Goal: Communication & Community: Answer question/provide support

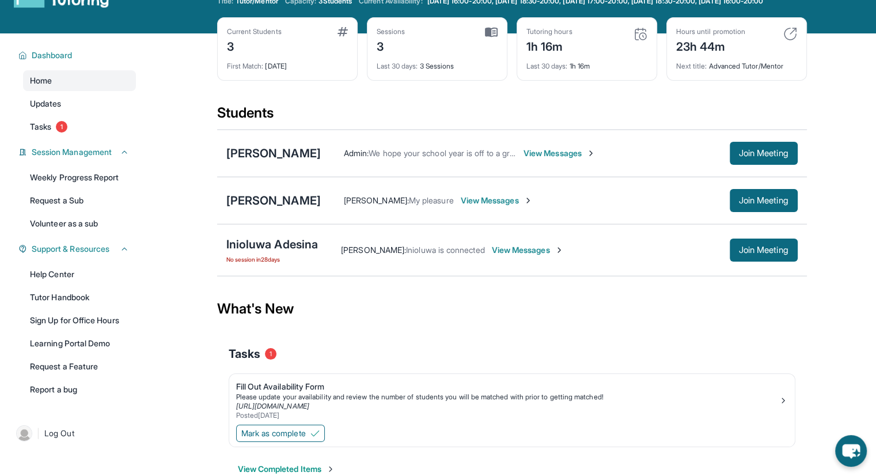
scroll to position [83, 0]
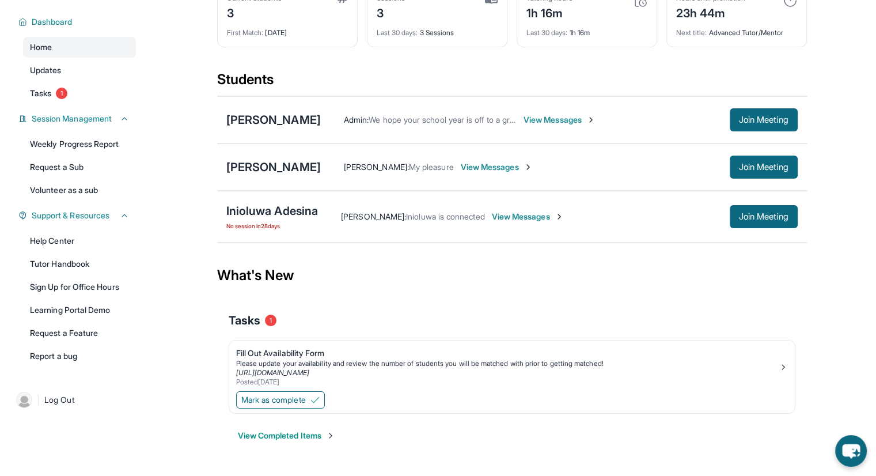
click at [465, 166] on span "View Messages" at bounding box center [497, 167] width 72 height 12
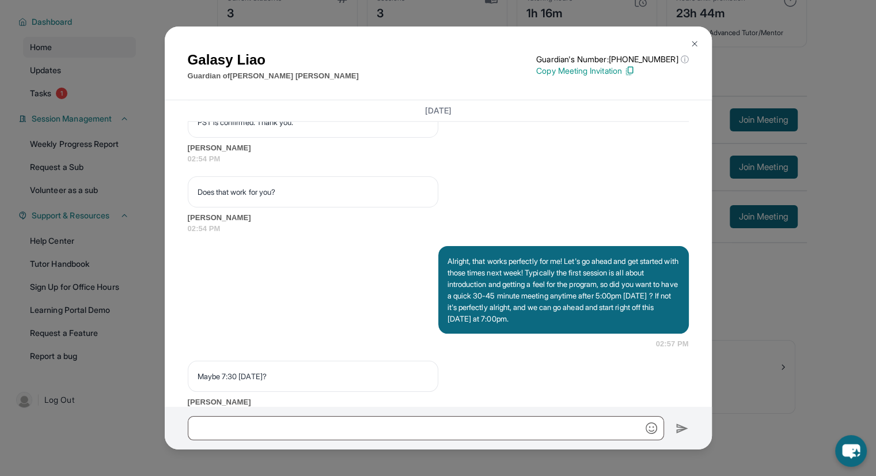
scroll to position [1301, 0]
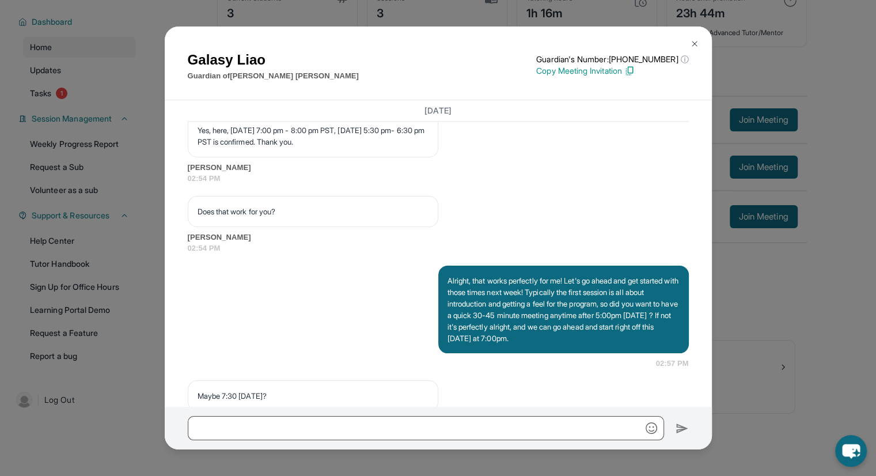
click at [689, 37] on button at bounding box center [694, 43] width 23 height 23
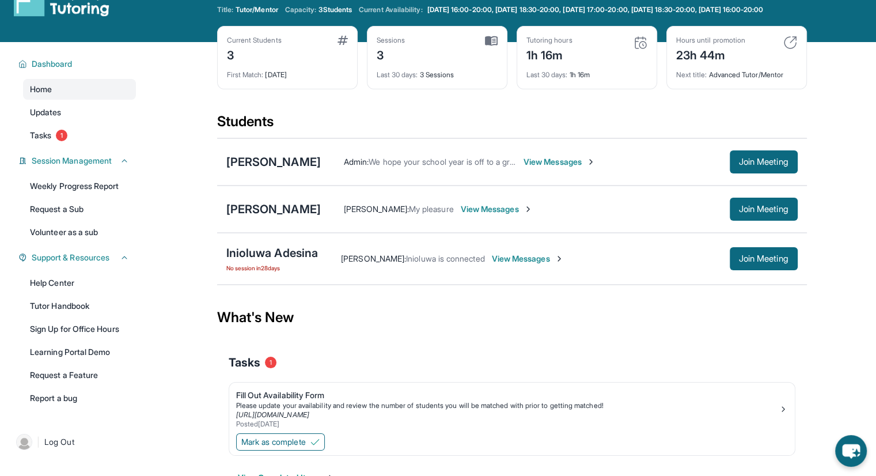
scroll to position [0, 0]
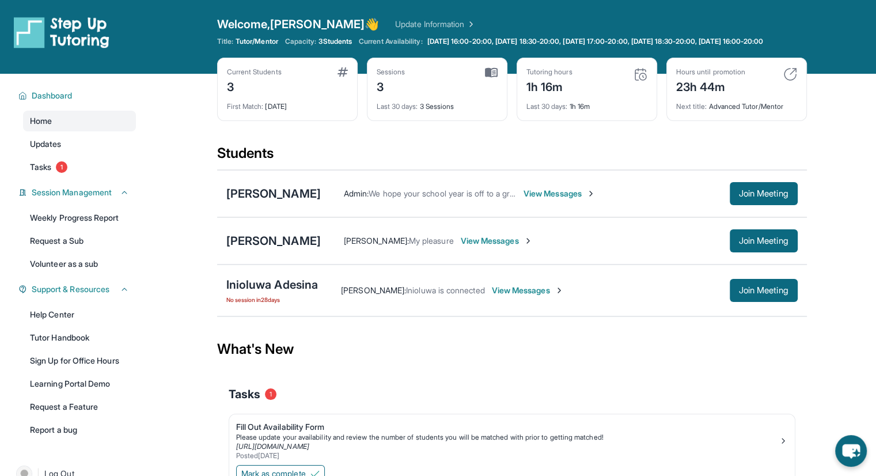
click at [274, 215] on div "[PERSON_NAME] Admin : We hope your school year is off to a great start! If you …" at bounding box center [512, 193] width 590 height 47
click at [276, 202] on div "[PERSON_NAME]" at bounding box center [273, 193] width 94 height 16
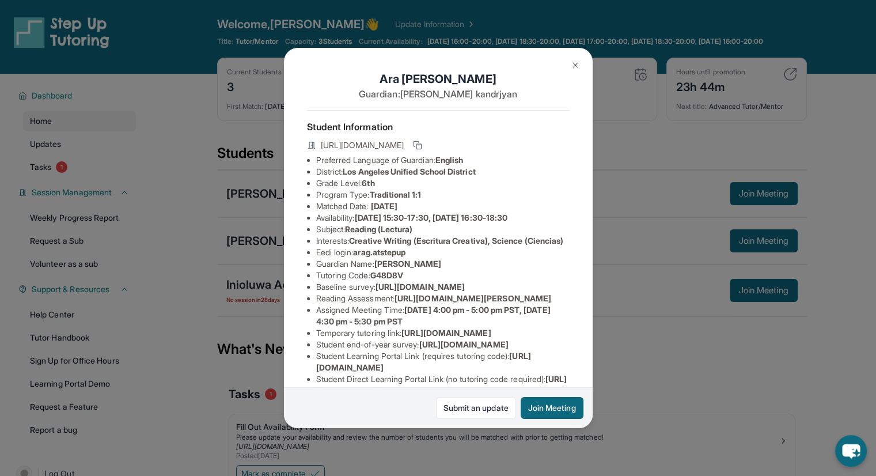
click at [574, 66] on img at bounding box center [575, 64] width 9 height 9
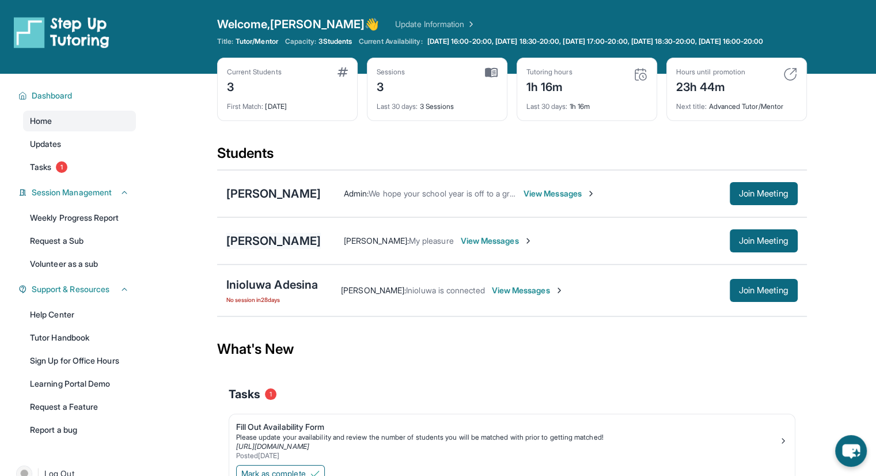
click at [261, 247] on div "[PERSON_NAME]" at bounding box center [273, 241] width 94 height 16
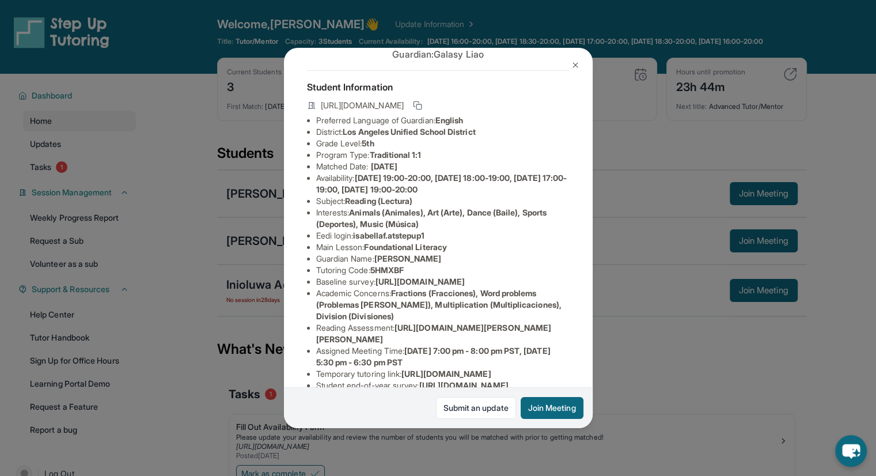
scroll to position [58, 0]
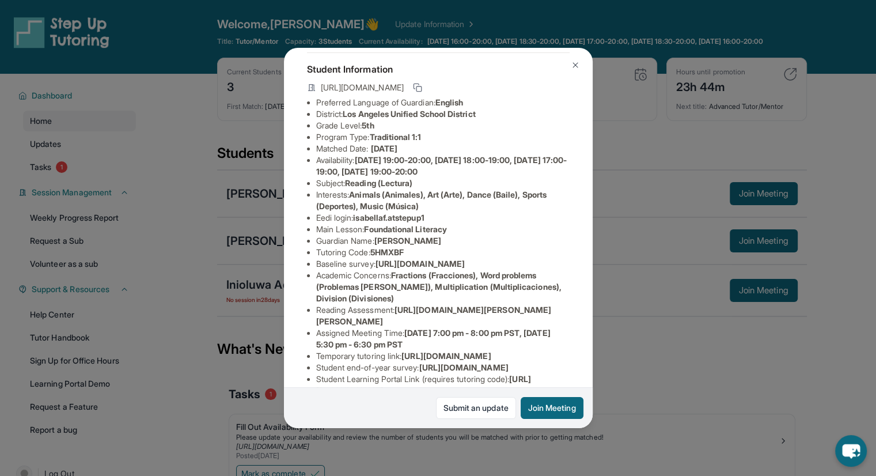
click at [573, 65] on img at bounding box center [575, 64] width 9 height 9
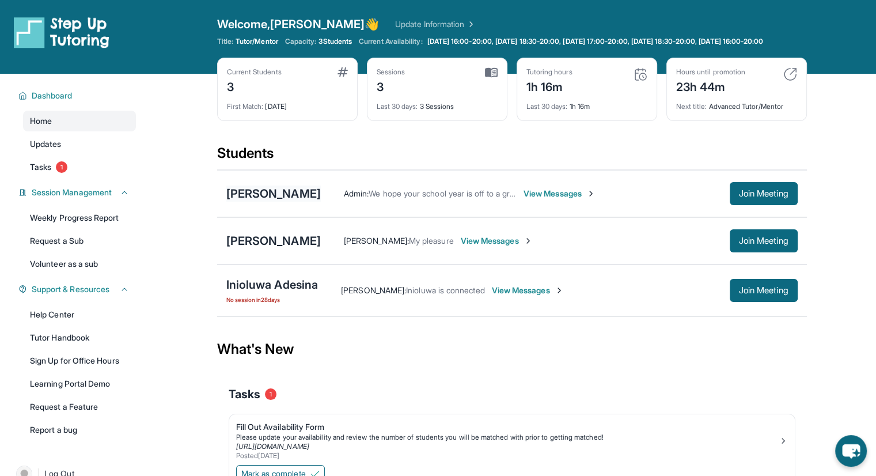
click at [290, 201] on div "[PERSON_NAME]" at bounding box center [273, 193] width 94 height 16
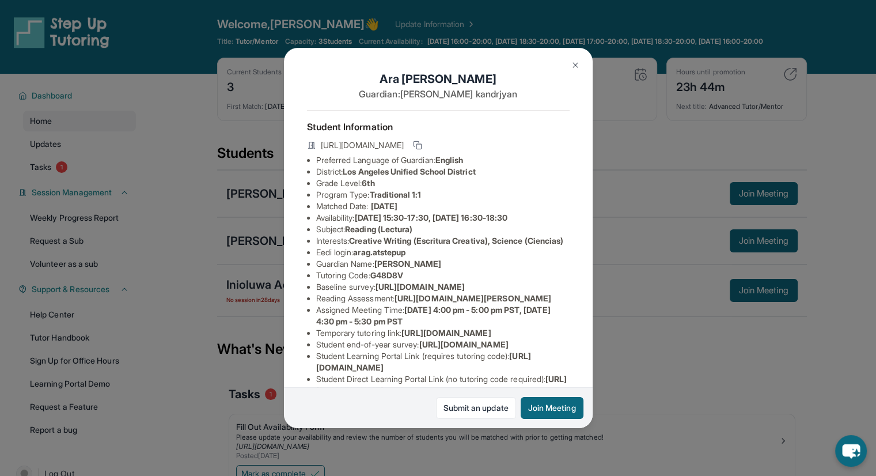
click at [573, 63] on img at bounding box center [575, 64] width 9 height 9
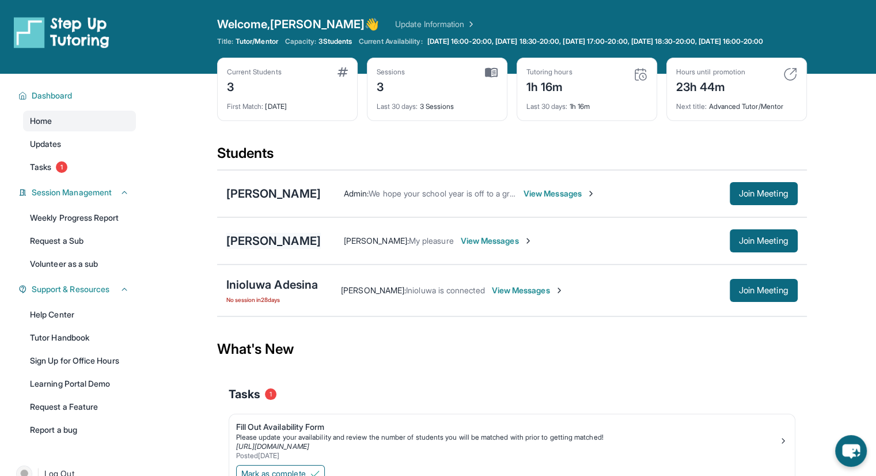
click at [275, 249] on div "[PERSON_NAME]" at bounding box center [273, 241] width 94 height 16
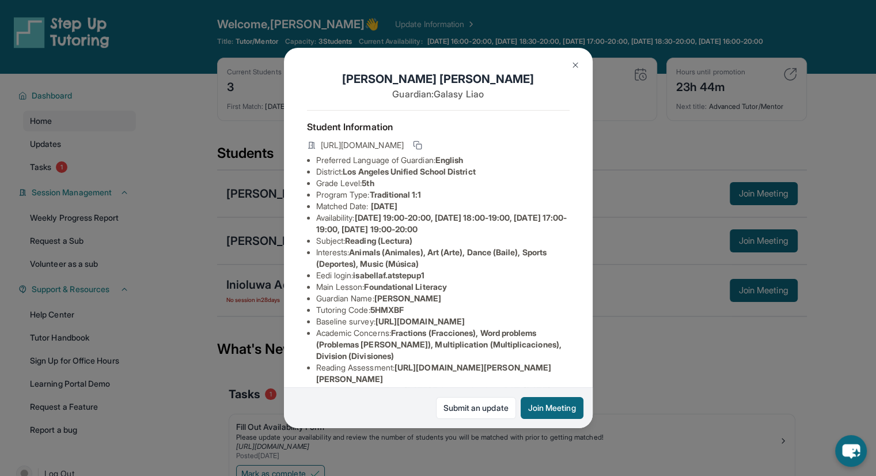
click at [574, 64] on img at bounding box center [575, 64] width 9 height 9
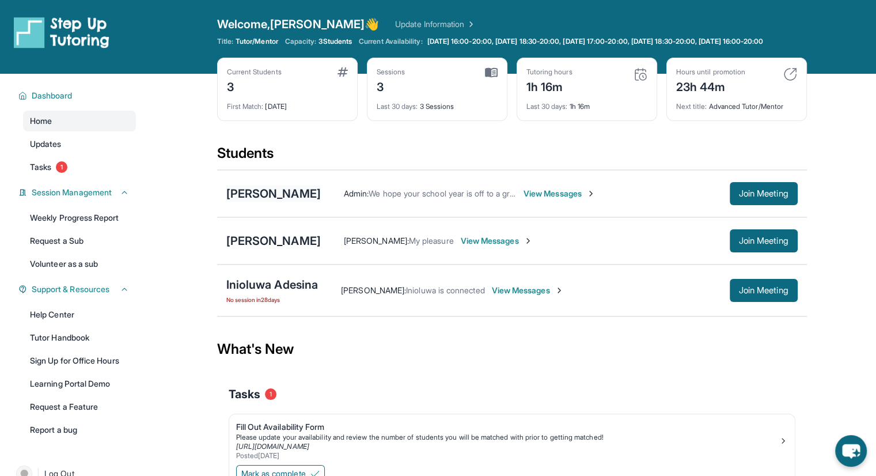
click at [246, 201] on div "[PERSON_NAME]" at bounding box center [273, 193] width 94 height 16
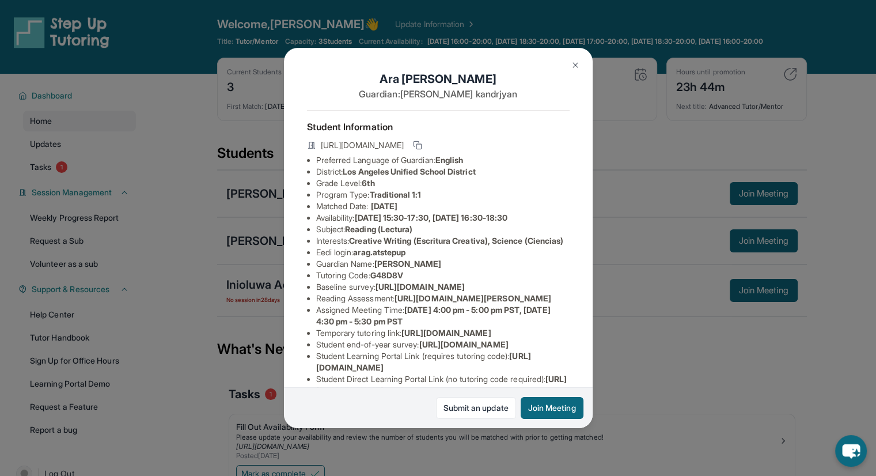
click at [579, 65] on img at bounding box center [575, 64] width 9 height 9
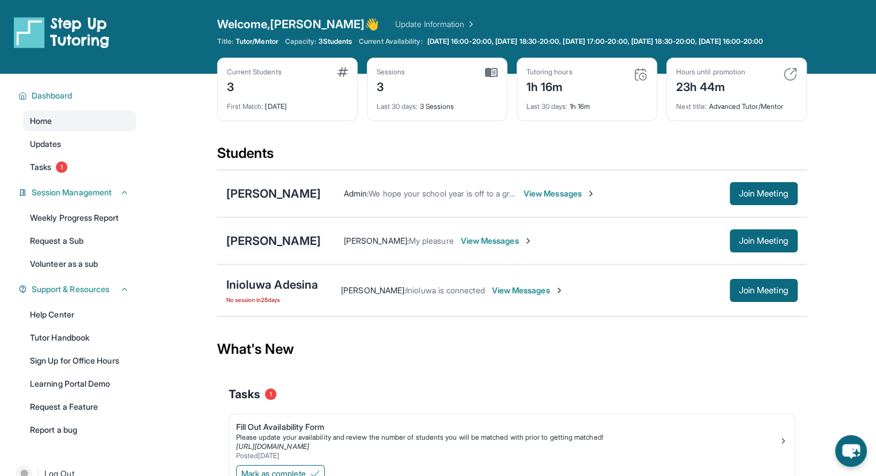
click at [271, 249] on div "[PERSON_NAME]" at bounding box center [273, 241] width 94 height 16
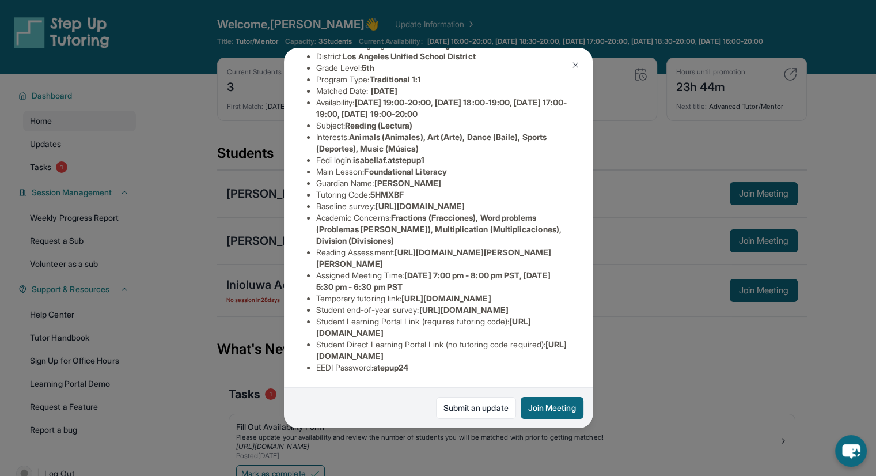
scroll to position [230, 0]
drag, startPoint x: 527, startPoint y: 341, endPoint x: 314, endPoint y: 328, distance: 212.9
click at [314, 328] on ul "Preferred Language of Guardian: English District: Los Angeles Unified School Di…" at bounding box center [438, 206] width 263 height 334
copy li "Student Learning Portal Link (requires tutoring code) : https://student-portal.…"
click at [575, 63] on img at bounding box center [575, 64] width 9 height 9
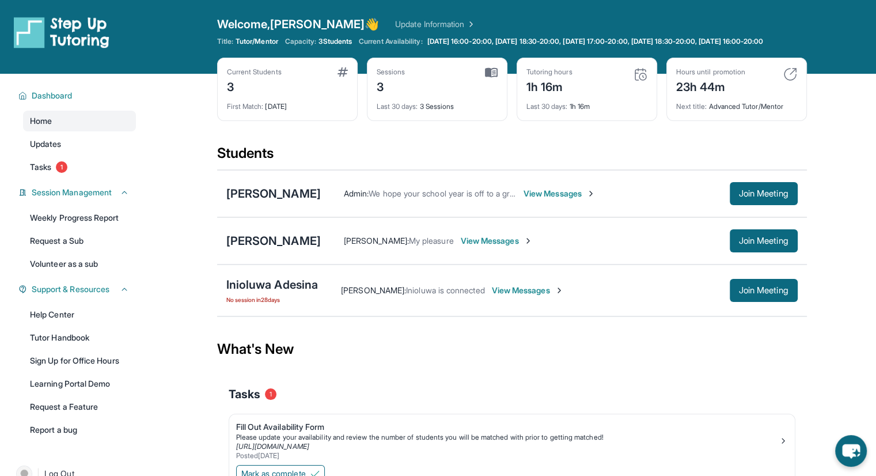
click at [472, 246] on span "View Messages" at bounding box center [497, 241] width 72 height 12
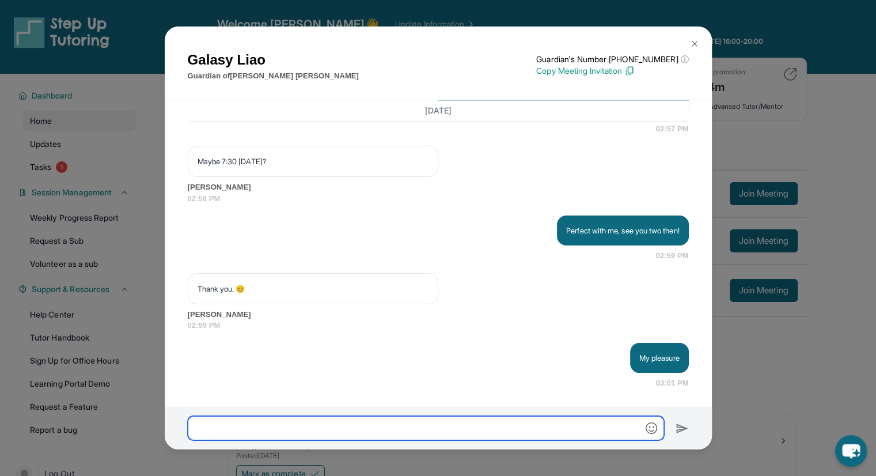
click at [486, 429] on input "text" at bounding box center [426, 428] width 476 height 24
paste input "**********"
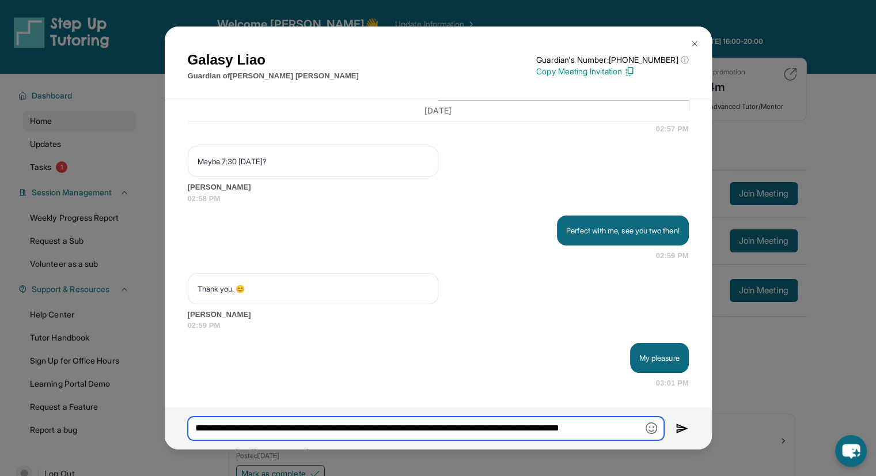
scroll to position [0, 3]
type input "**********"
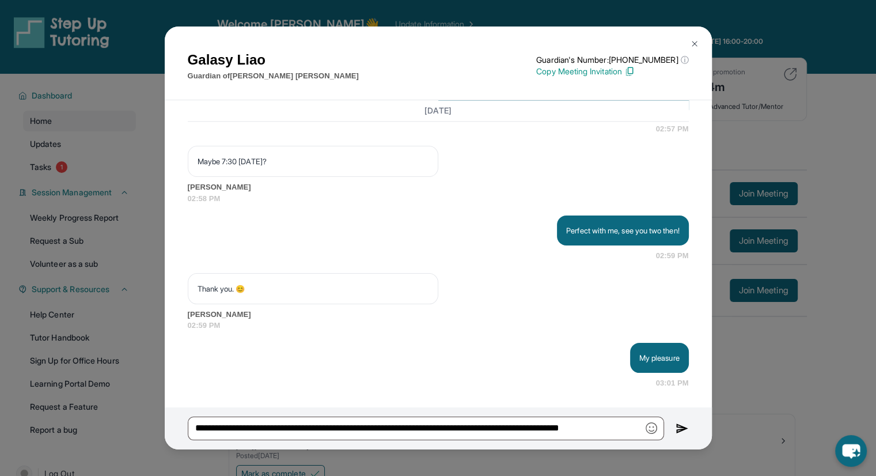
click at [675, 430] on img at bounding box center [681, 428] width 13 height 14
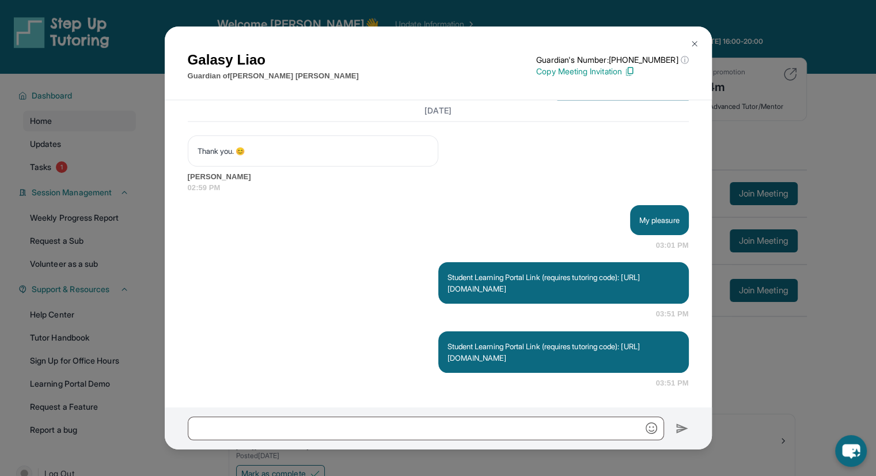
scroll to position [1726, 0]
click at [788, 111] on div "Galasy Liao Guardian of Isabella Ferri Guardian's Number: +18779599489 ⓘ This i…" at bounding box center [438, 238] width 876 height 476
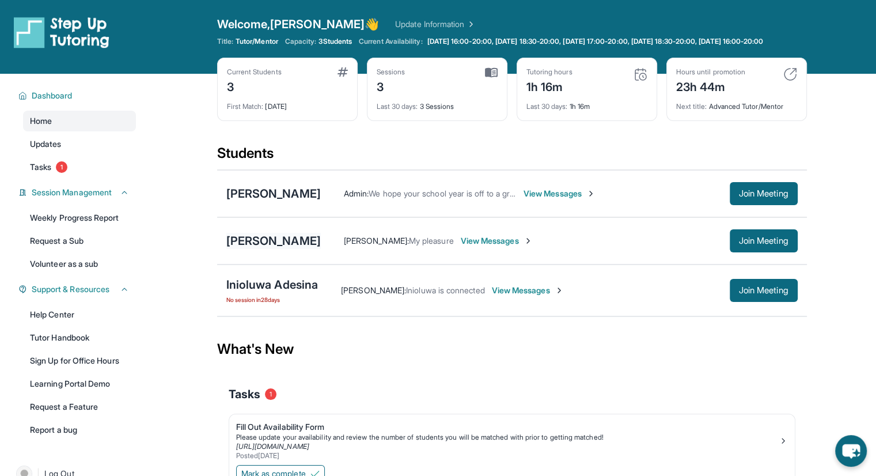
click at [264, 247] on div "[PERSON_NAME]" at bounding box center [273, 241] width 94 height 16
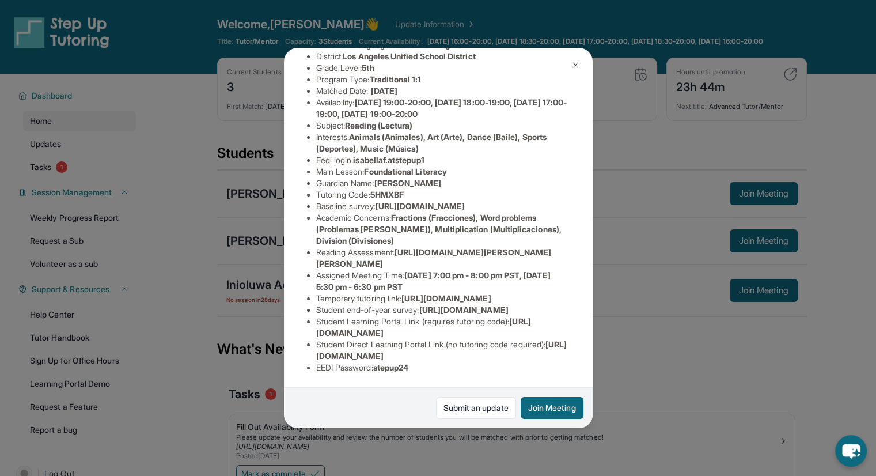
scroll to position [248, 0]
drag, startPoint x: 555, startPoint y: 347, endPoint x: 314, endPoint y: 333, distance: 241.6
click at [314, 333] on ul "Preferred Language of Guardian: English District: Los Angeles Unified School Di…" at bounding box center [438, 206] width 263 height 334
click at [316, 325] on span "https://student-portal.stepuptutoring.org/student" at bounding box center [423, 326] width 215 height 21
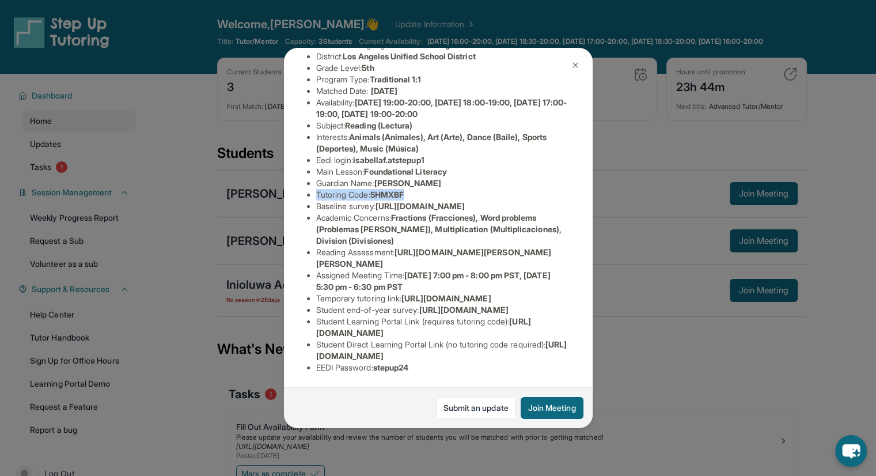
drag, startPoint x: 411, startPoint y: 128, endPoint x: 317, endPoint y: 130, distance: 93.9
click at [317, 189] on li "Tutoring Code : 5HMXBF" at bounding box center [442, 195] width 253 height 12
copy li "Tutoring Code : 5HMXBF"
click at [567, 66] on button at bounding box center [575, 65] width 23 height 23
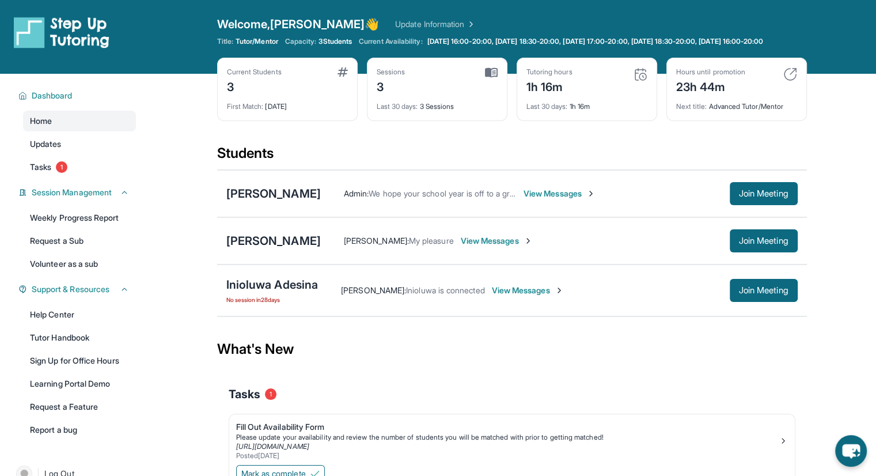
click at [463, 246] on span "View Messages" at bounding box center [497, 241] width 72 height 12
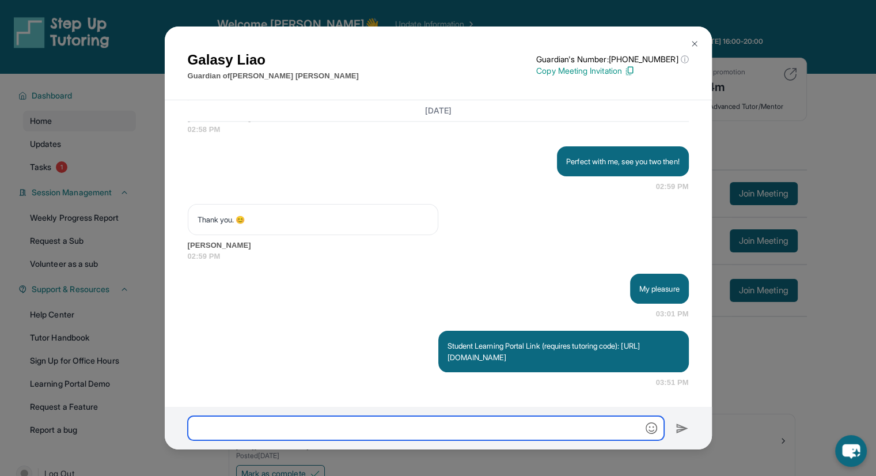
click at [482, 422] on input "text" at bounding box center [426, 428] width 476 height 24
paste input "**********"
type input "**********"
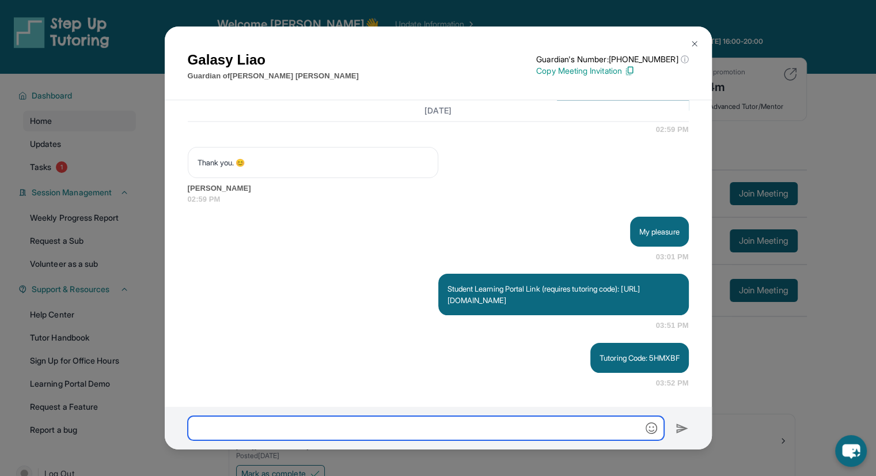
scroll to position [1715, 0]
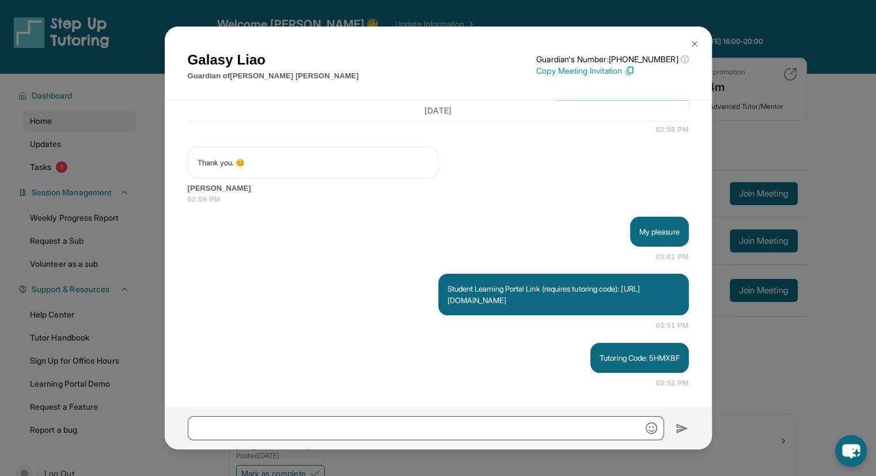
click at [695, 47] on img at bounding box center [694, 43] width 9 height 9
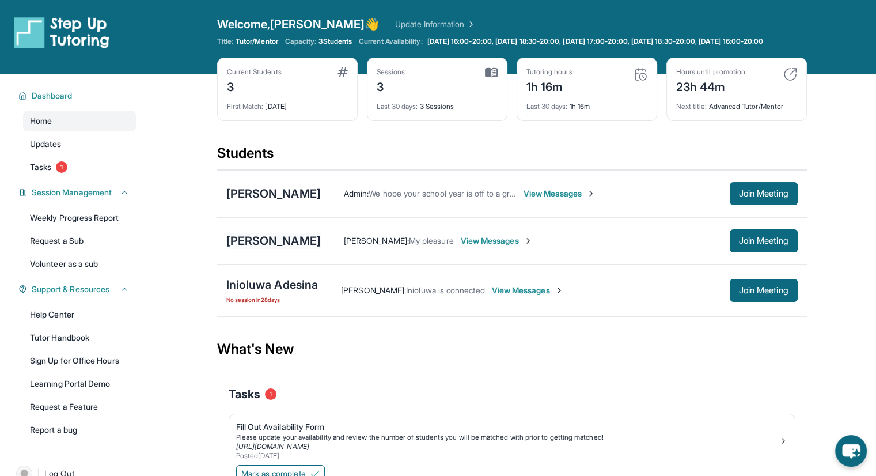
click at [274, 248] on div "[PERSON_NAME]" at bounding box center [273, 241] width 94 height 16
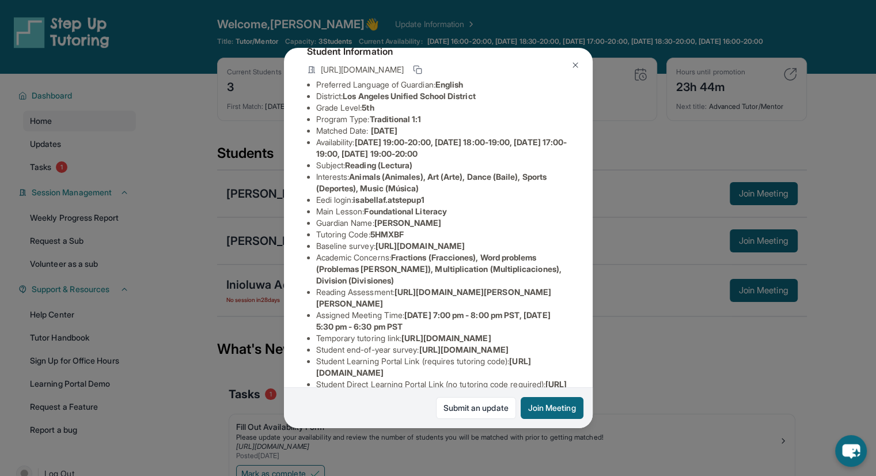
scroll to position [133, 0]
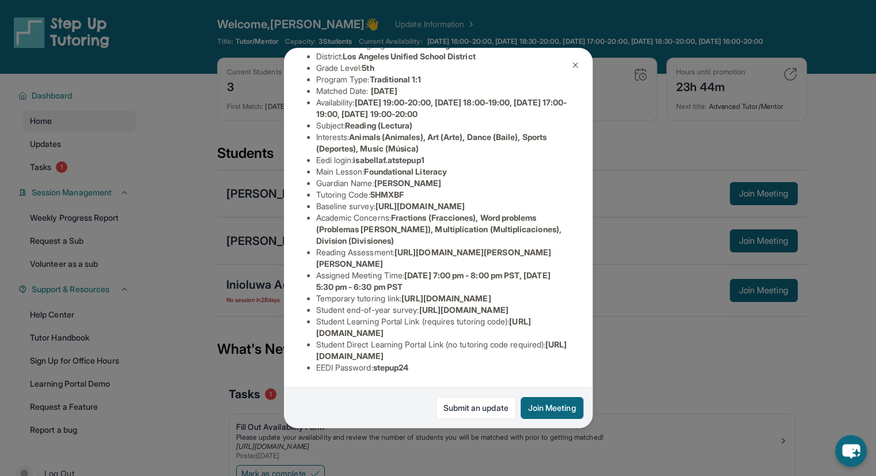
click at [581, 64] on button at bounding box center [575, 65] width 23 height 23
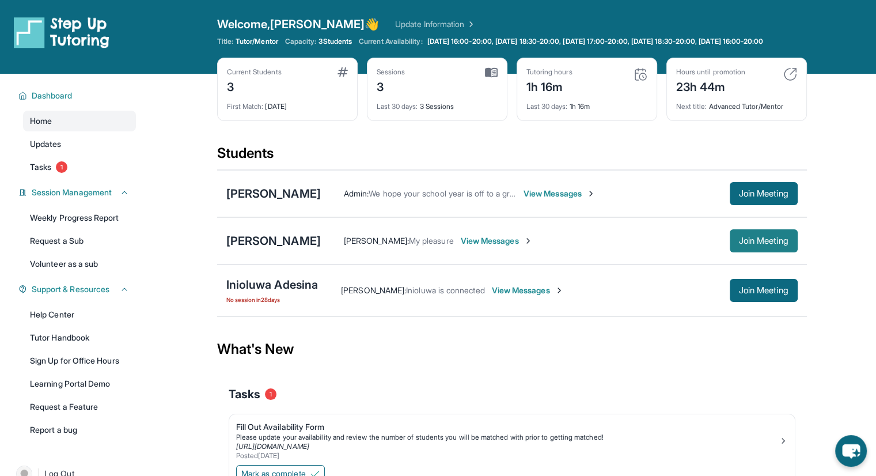
click at [769, 244] on span "Join Meeting" at bounding box center [764, 240] width 50 height 7
click at [467, 246] on span "View Messages" at bounding box center [497, 241] width 72 height 12
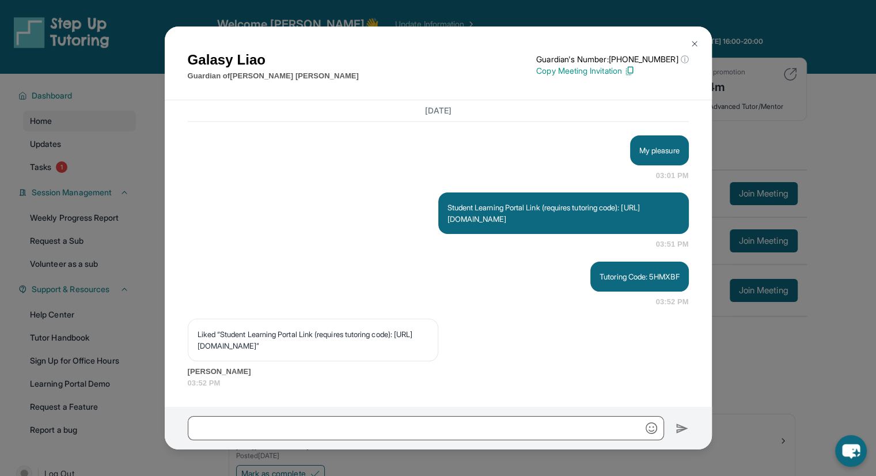
scroll to position [1796, 0]
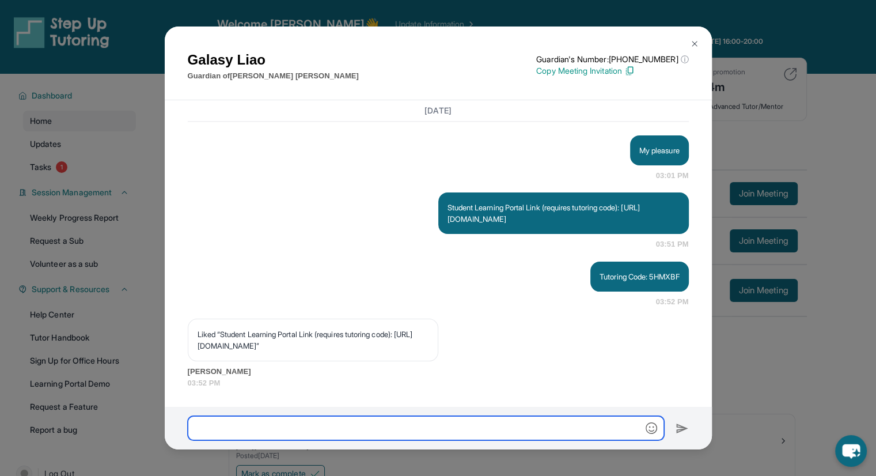
click at [387, 422] on input "text" at bounding box center [426, 428] width 476 height 24
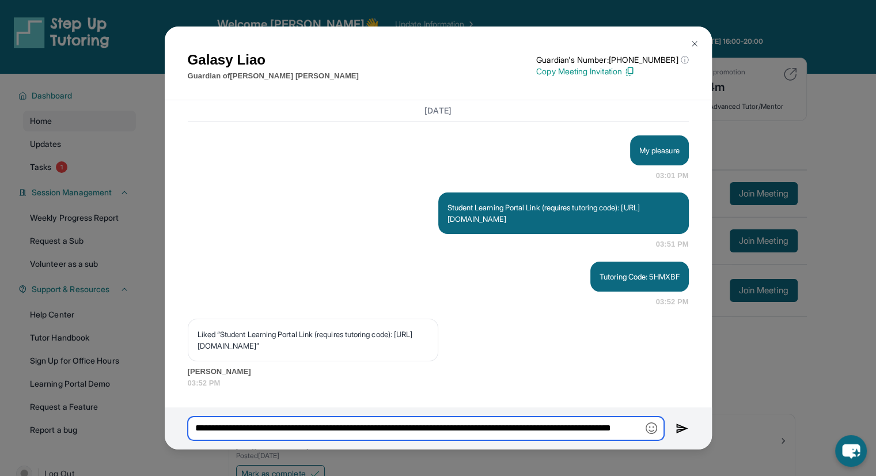
type input "**********"
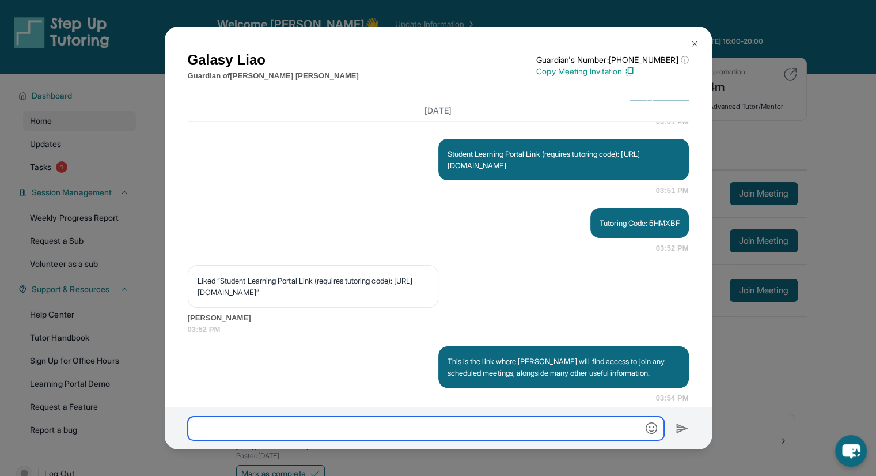
scroll to position [1864, 0]
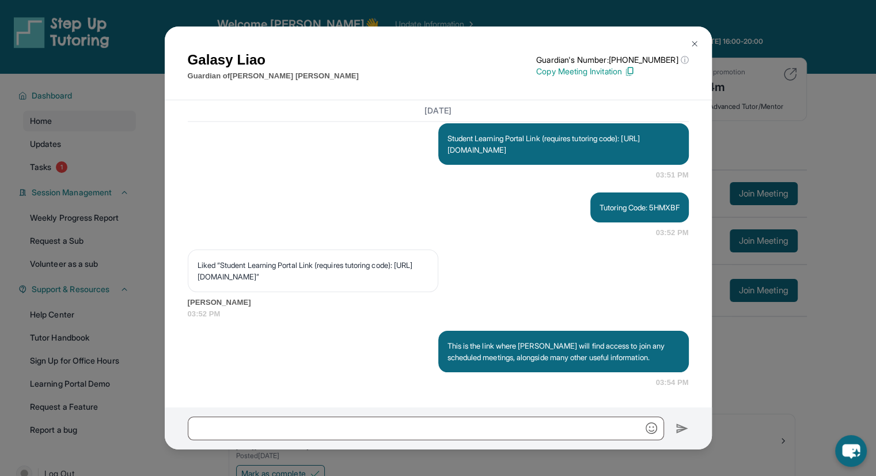
click at [688, 40] on button at bounding box center [694, 43] width 23 height 23
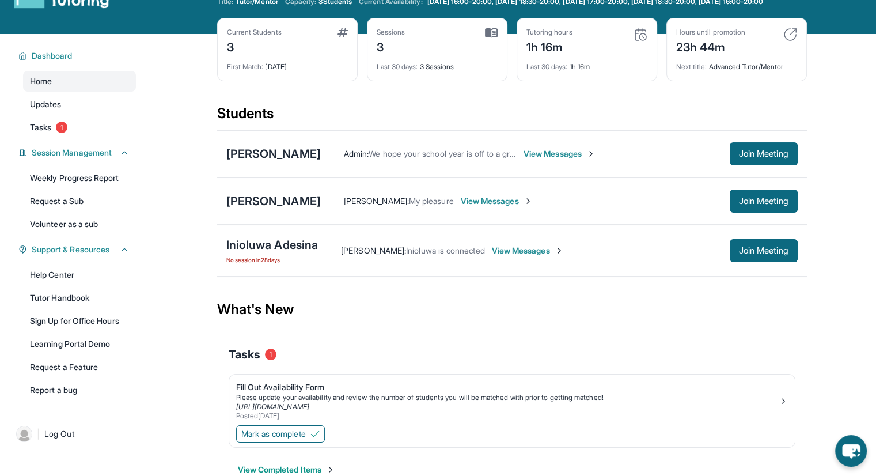
scroll to position [0, 0]
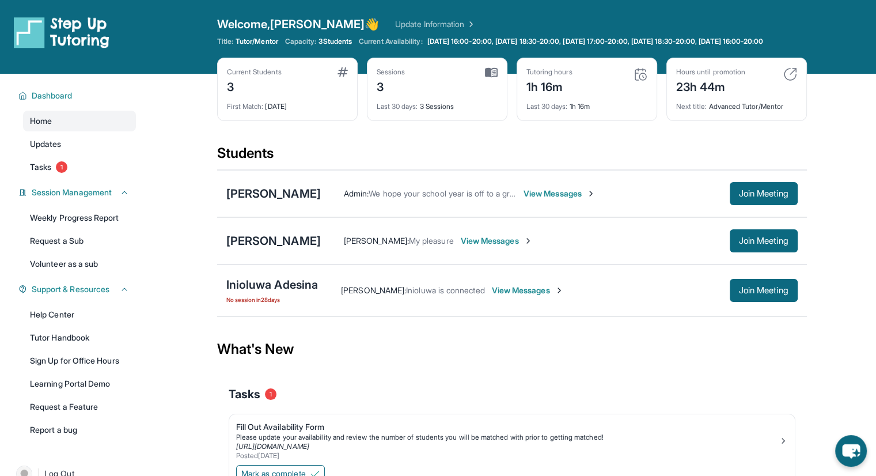
click at [395, 20] on link "Update Information" at bounding box center [435, 24] width 81 height 12
click at [395, 25] on link "Update Information" at bounding box center [435, 24] width 81 height 12
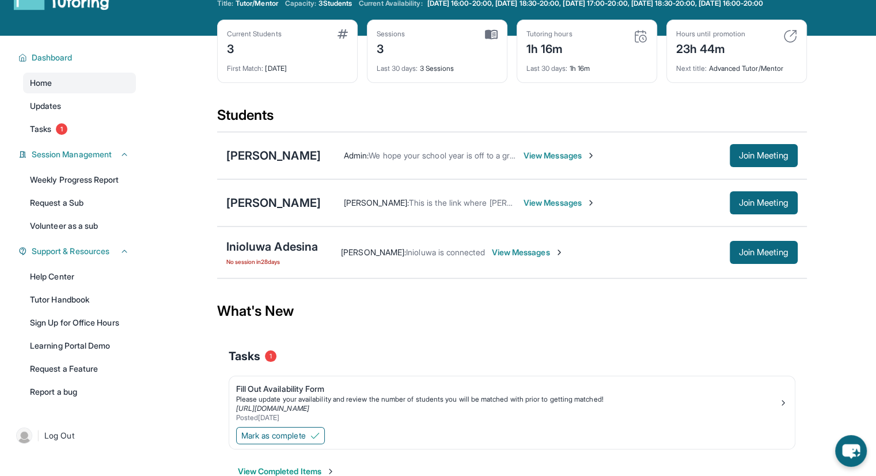
scroll to position [58, 0]
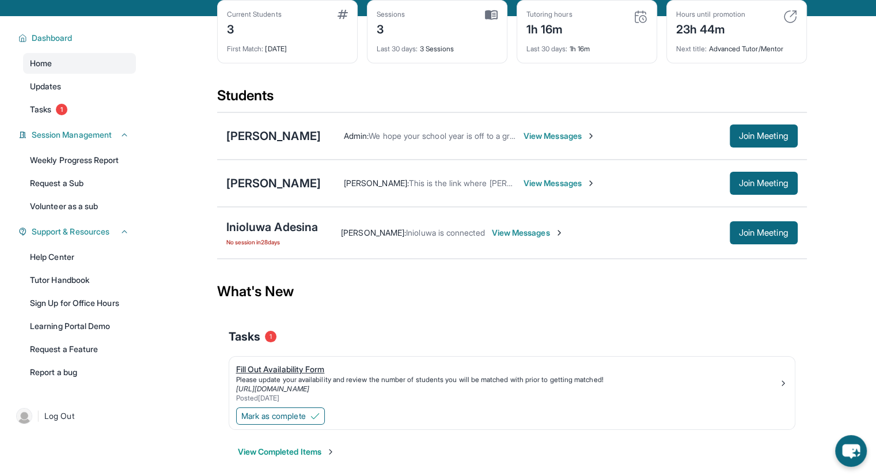
click at [285, 374] on div "Fill Out Availability Form" at bounding box center [507, 369] width 542 height 12
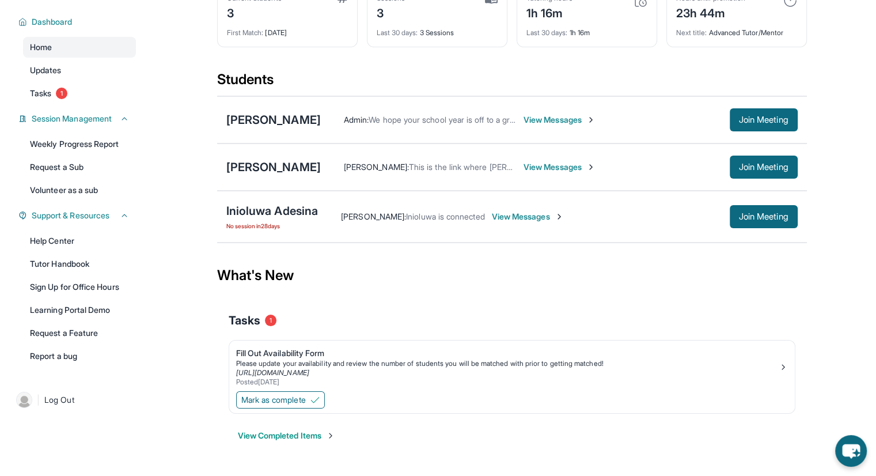
scroll to position [83, 0]
click at [283, 371] on link "[URL][DOMAIN_NAME]" at bounding box center [272, 372] width 73 height 9
click at [69, 101] on link "Tasks 1" at bounding box center [79, 93] width 113 height 21
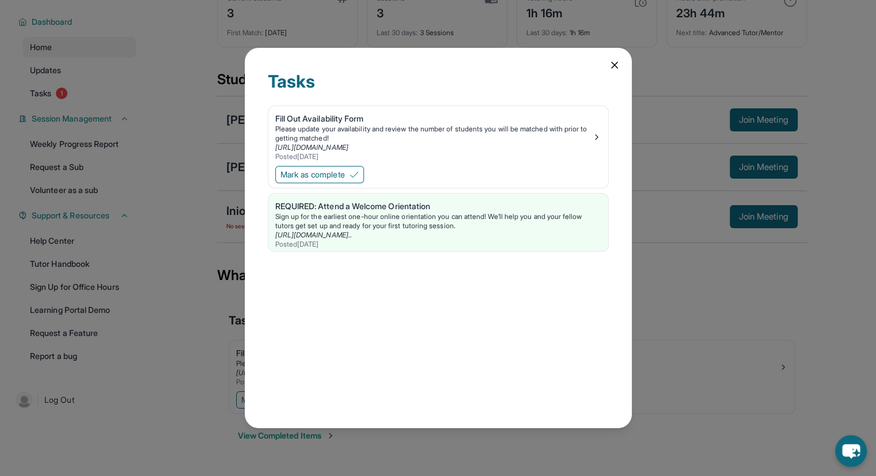
click at [609, 60] on icon at bounding box center [615, 65] width 12 height 12
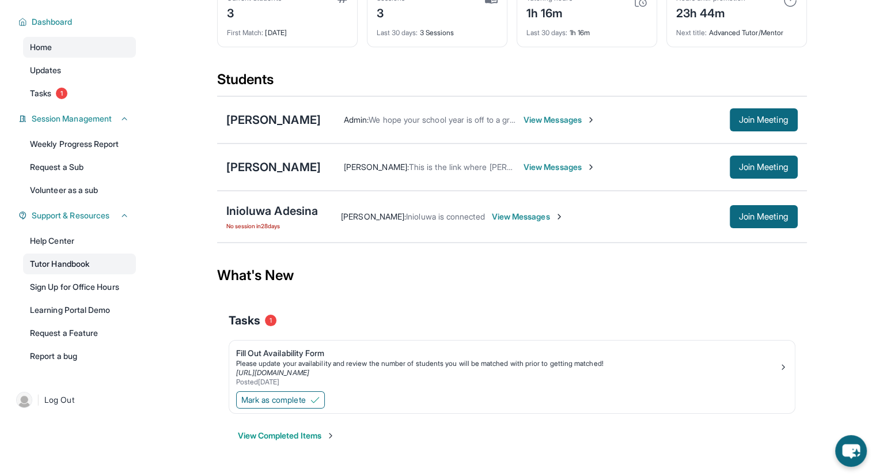
click at [66, 260] on link "Tutor Handbook" at bounding box center [79, 263] width 113 height 21
click at [268, 168] on div "[PERSON_NAME]" at bounding box center [273, 167] width 94 height 16
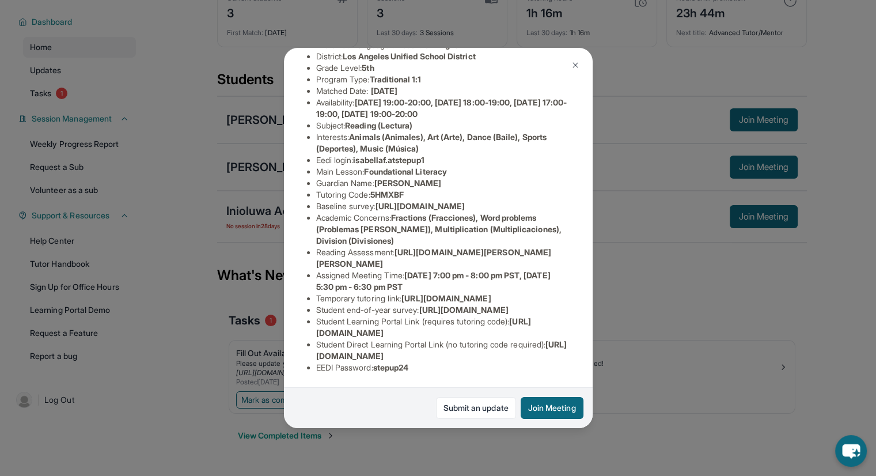
scroll to position [248, 0]
click at [571, 67] on img at bounding box center [575, 64] width 9 height 9
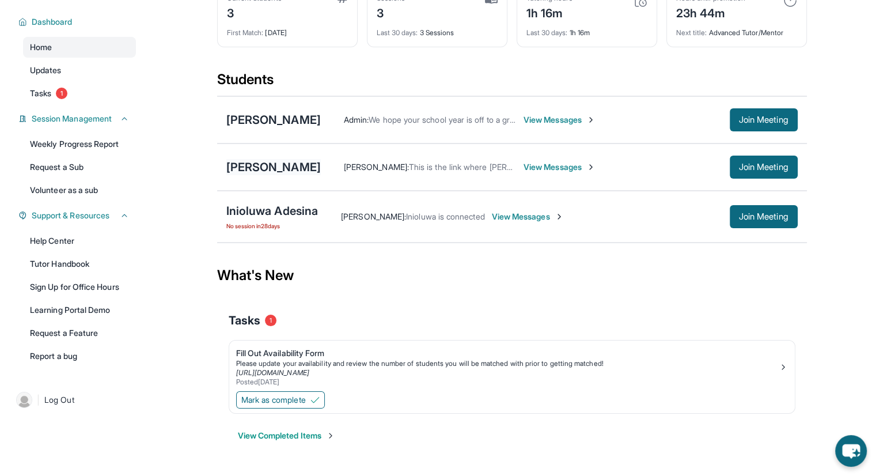
click at [282, 162] on div "[PERSON_NAME]" at bounding box center [273, 167] width 94 height 16
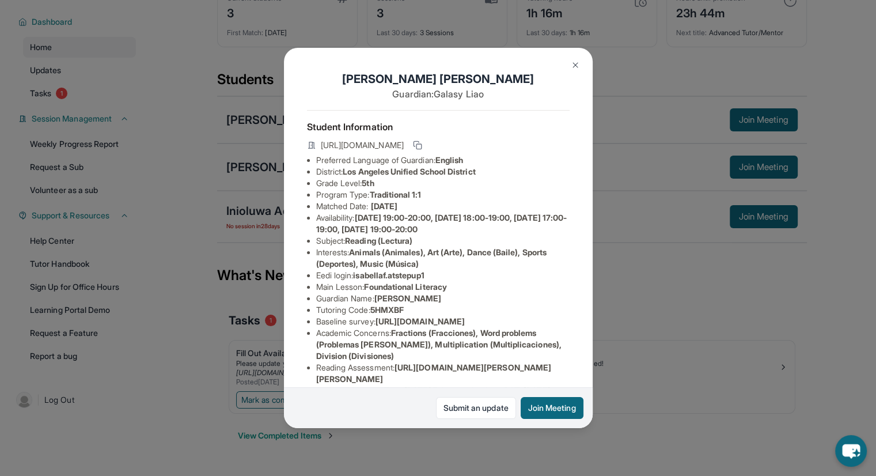
click at [573, 63] on img at bounding box center [575, 64] width 9 height 9
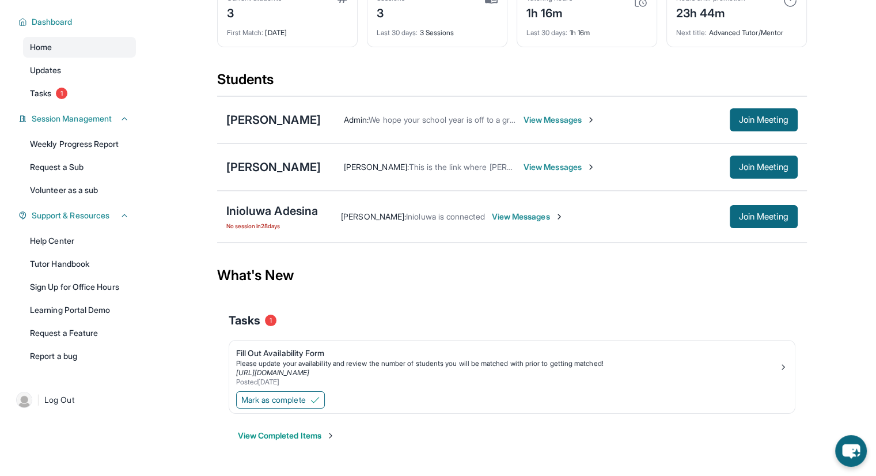
click at [526, 164] on span "View Messages" at bounding box center [559, 167] width 72 height 12
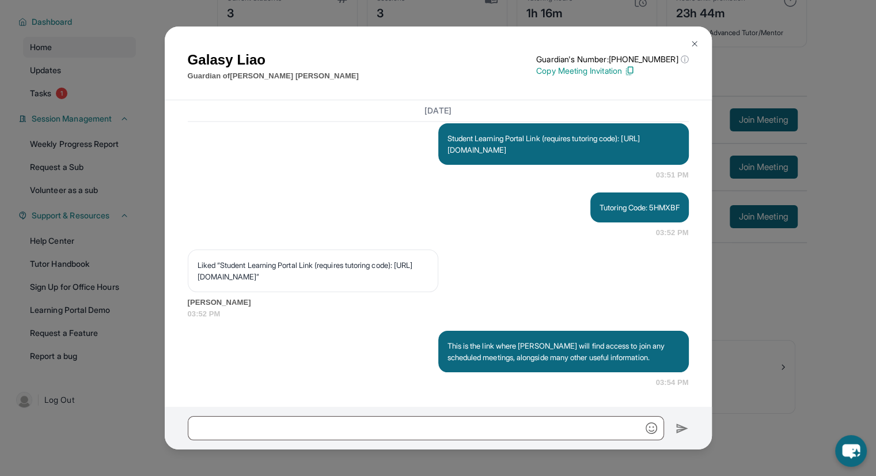
scroll to position [1864, 0]
click at [691, 41] on img at bounding box center [694, 43] width 9 height 9
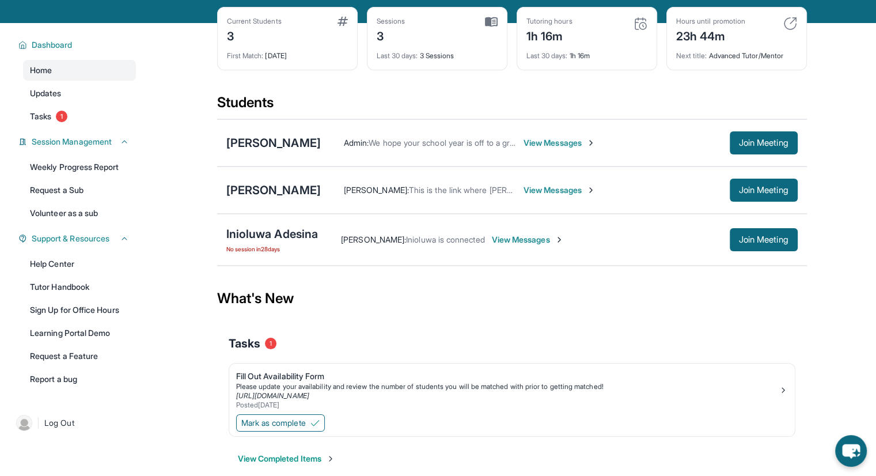
scroll to position [0, 0]
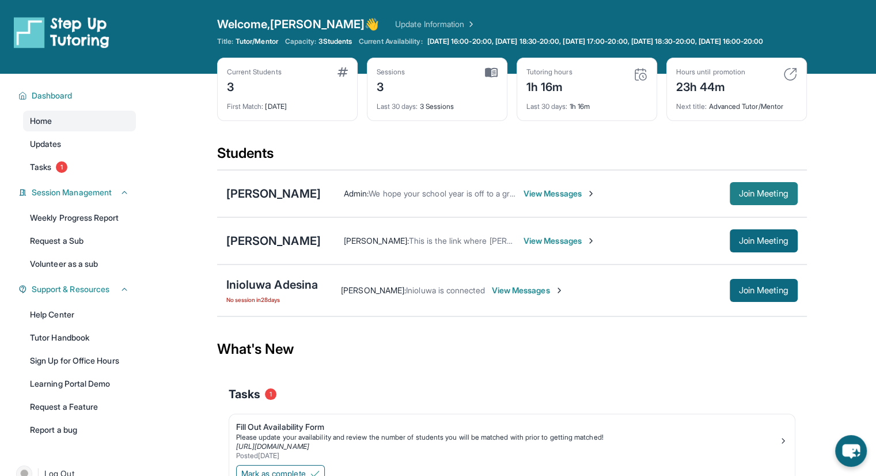
click at [754, 205] on button "Join Meeting" at bounding box center [763, 193] width 68 height 23
click at [754, 197] on span "Join Meeting" at bounding box center [764, 193] width 50 height 7
click at [766, 205] on button "Join Meeting" at bounding box center [763, 193] width 68 height 23
click at [759, 197] on span "Join Meeting" at bounding box center [764, 193] width 50 height 7
click at [395, 22] on link "Update Information" at bounding box center [435, 24] width 81 height 12
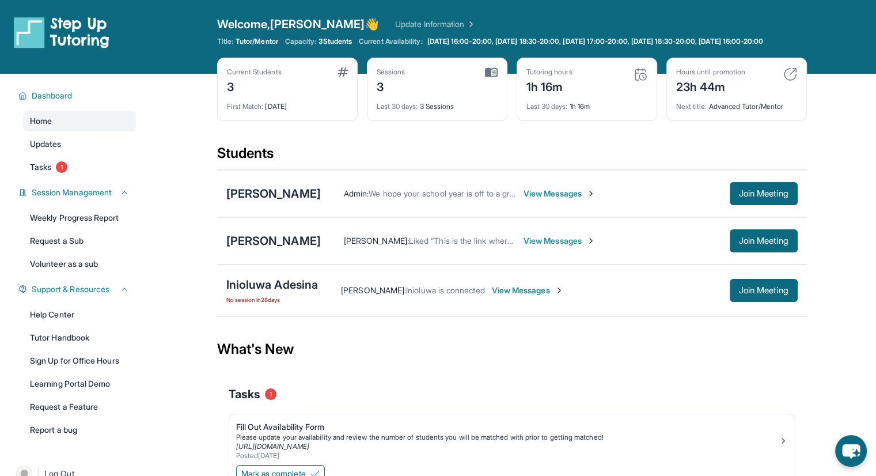
click at [264, 201] on div "[PERSON_NAME]" at bounding box center [273, 193] width 94 height 16
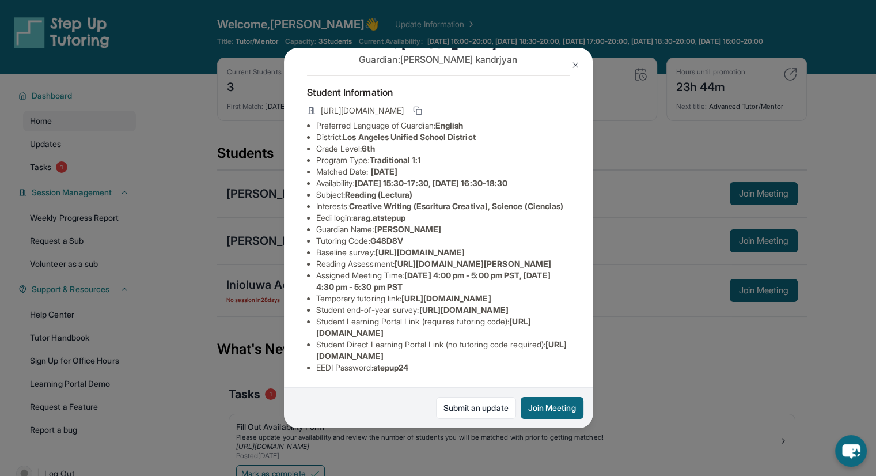
scroll to position [58, 0]
drag, startPoint x: 411, startPoint y: 237, endPoint x: 374, endPoint y: 239, distance: 36.9
click at [374, 239] on li "Tutoring Code : G48D8V" at bounding box center [442, 241] width 253 height 12
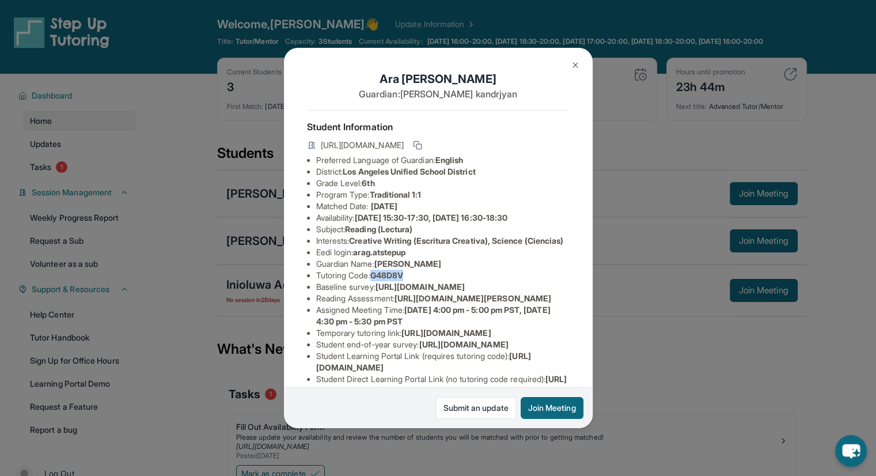
click at [576, 65] on img at bounding box center [575, 64] width 9 height 9
